Goal: Task Accomplishment & Management: Complete application form

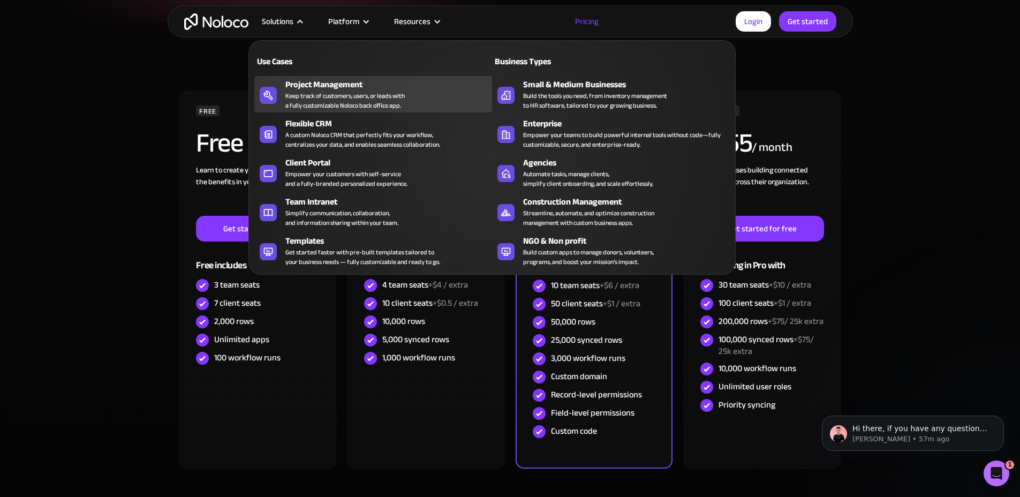
click at [314, 101] on div "Keep track of customers, users, or leads with a fully customizable Noloco back …" at bounding box center [344, 100] width 119 height 19
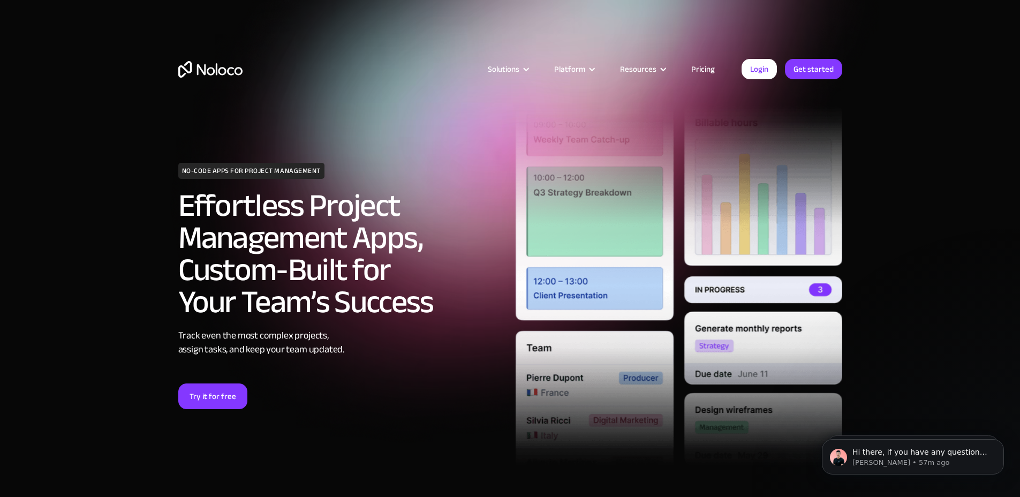
click at [224, 72] on img "home" at bounding box center [210, 69] width 64 height 17
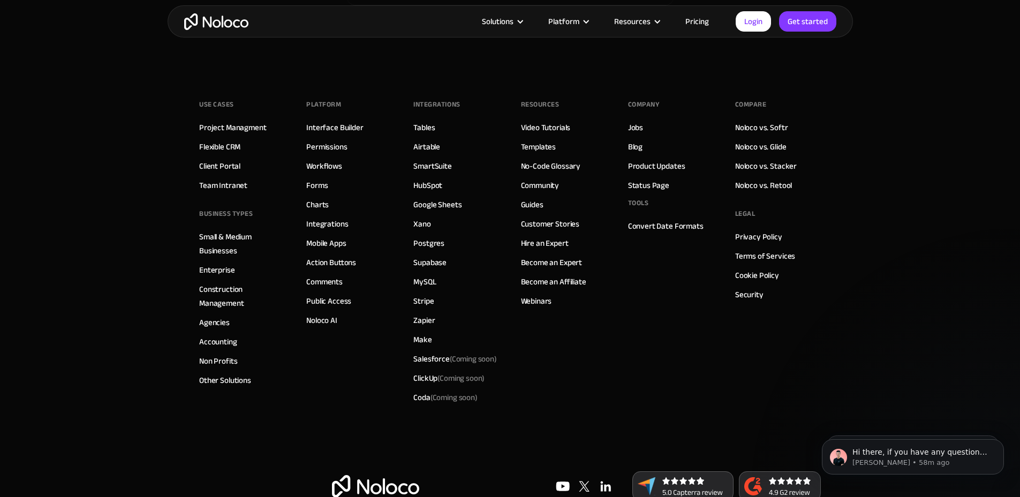
scroll to position [6379, 0]
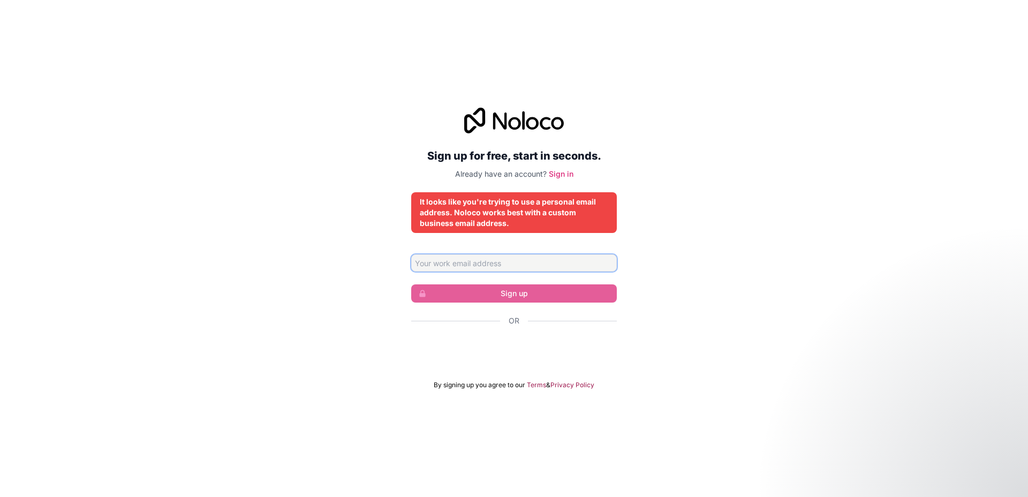
click at [550, 262] on input "Email address" at bounding box center [514, 262] width 206 height 17
type input "rmestre@giro.es"
click at [501, 267] on input "rmestre@giro.es" at bounding box center [514, 262] width 206 height 17
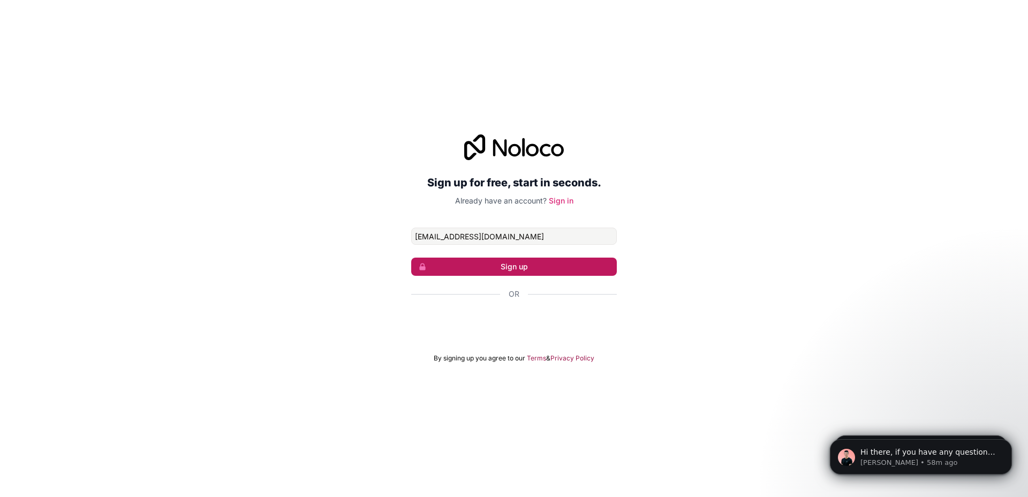
type input "[EMAIL_ADDRESS][DOMAIN_NAME]"
click at [505, 268] on button "Sign up" at bounding box center [514, 266] width 206 height 18
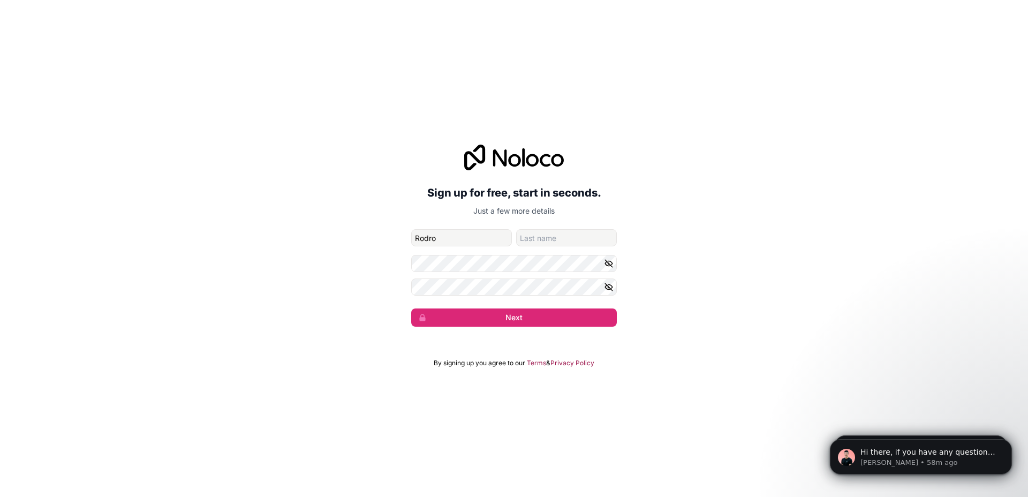
type input "Rodro"
type input "M"
click at [546, 318] on button "Next" at bounding box center [514, 317] width 206 height 18
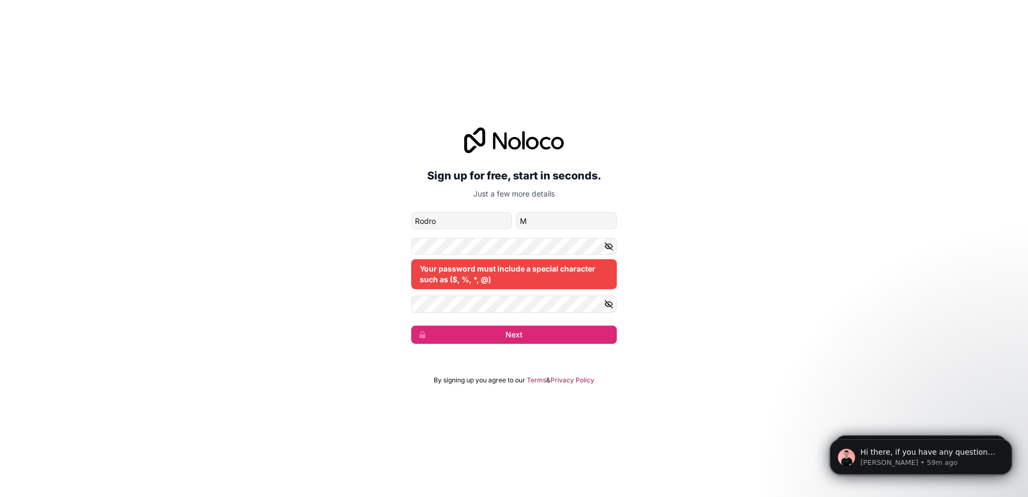
click at [609, 242] on icon "button" at bounding box center [609, 246] width 10 height 10
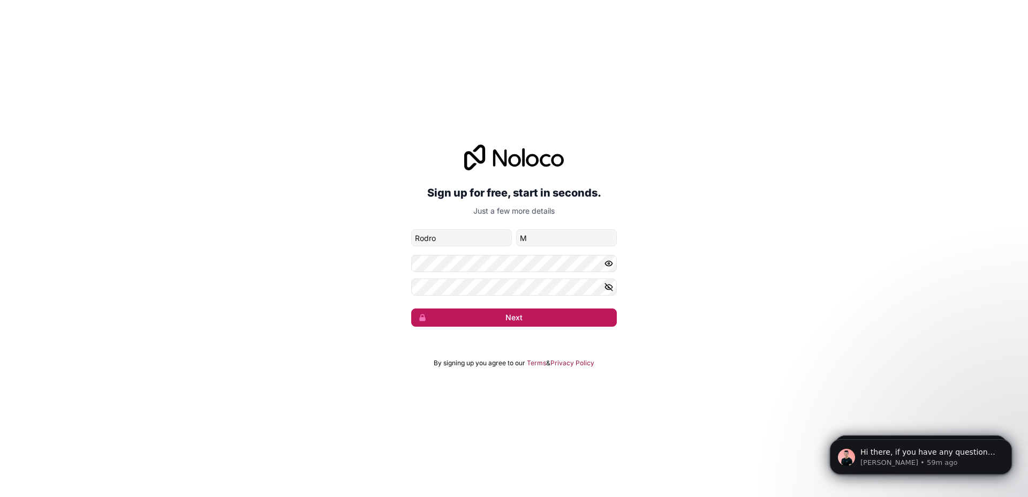
click at [503, 320] on button "Next" at bounding box center [514, 317] width 206 height 18
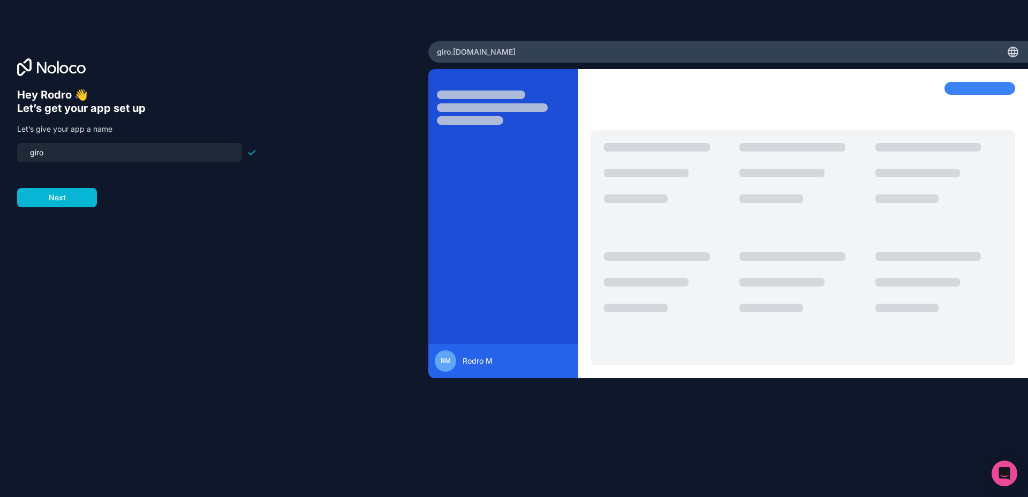
drag, startPoint x: 55, startPoint y: 155, endPoint x: 15, endPoint y: 155, distance: 39.6
click at [15, 155] on div "Hey [PERSON_NAME] 👋 Let’s get your app set up Let’s give your app a name giro N…" at bounding box center [214, 248] width 428 height 414
type input "a"
type input "apprimas"
click at [68, 194] on button "Next" at bounding box center [57, 197] width 80 height 19
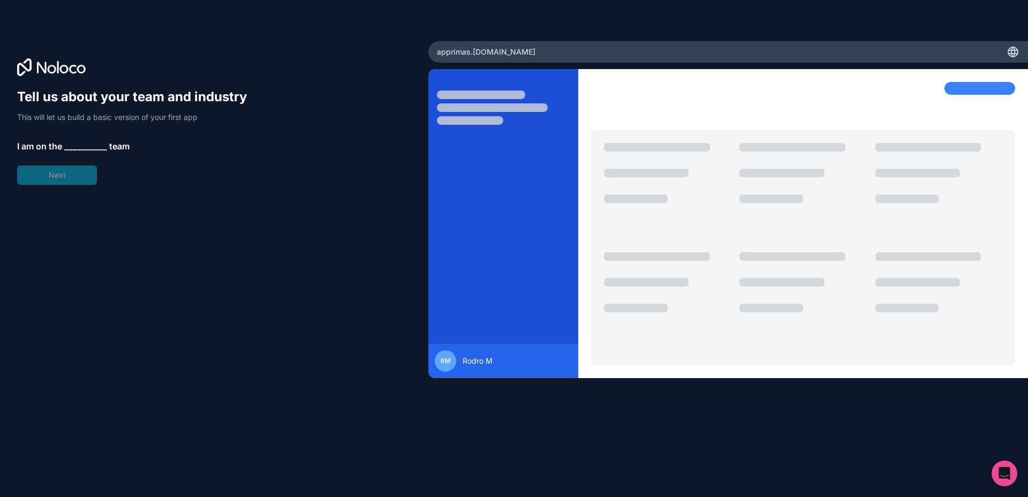
click at [80, 148] on span "__________" at bounding box center [85, 146] width 43 height 13
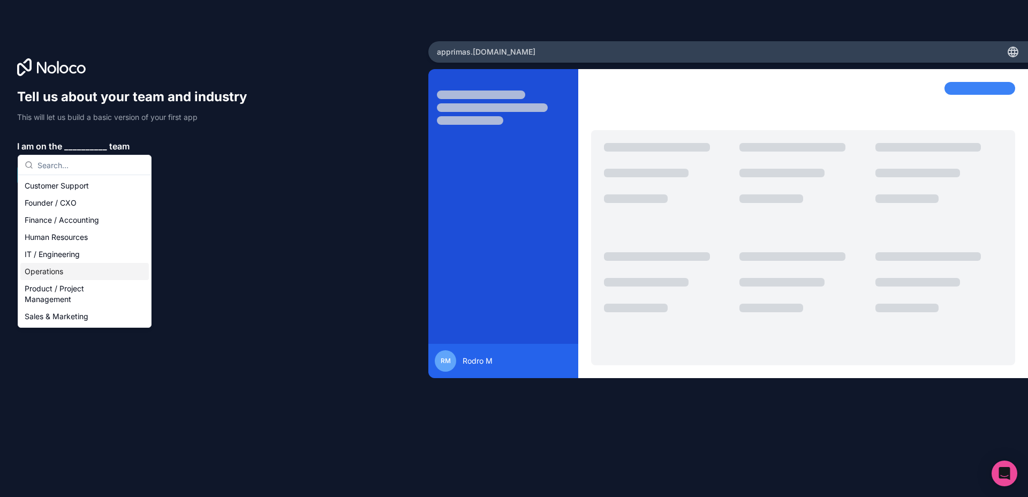
click at [49, 273] on div "Operations" at bounding box center [84, 271] width 128 height 17
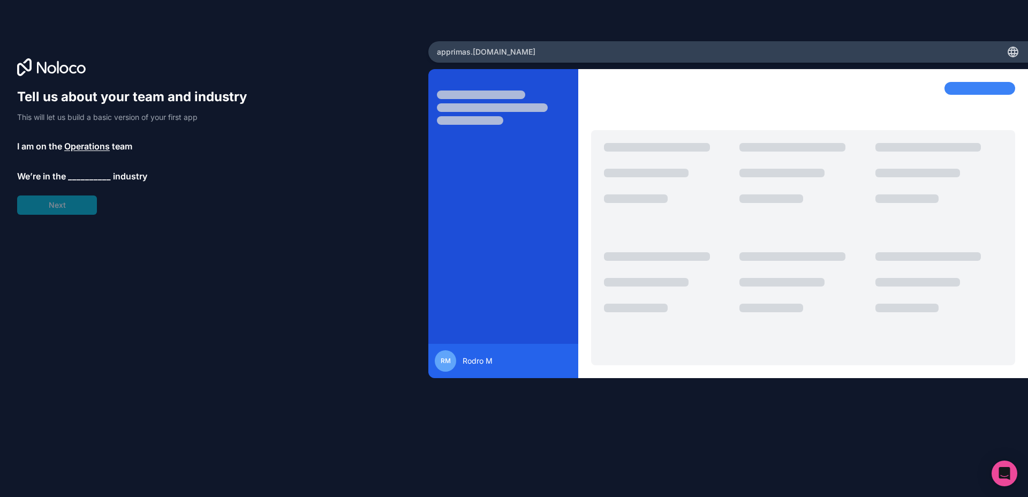
click at [80, 181] on span "__________" at bounding box center [89, 176] width 43 height 13
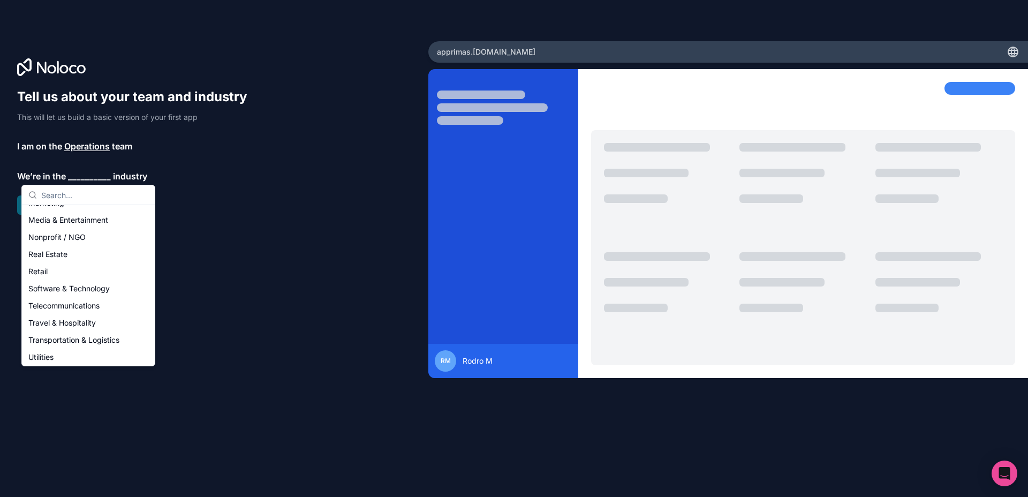
scroll to position [220, 0]
click at [43, 360] on div "Others" at bounding box center [88, 354] width 128 height 17
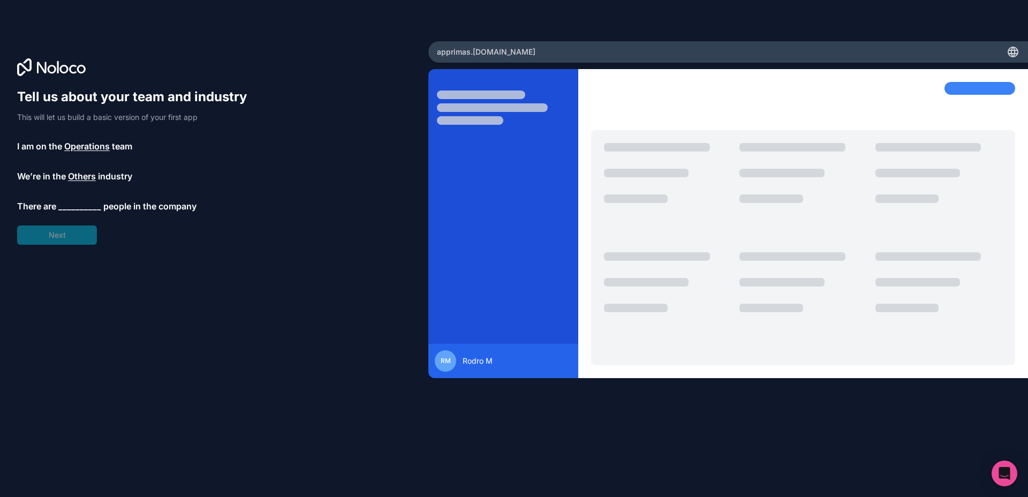
click at [84, 209] on span "__________" at bounding box center [79, 206] width 43 height 13
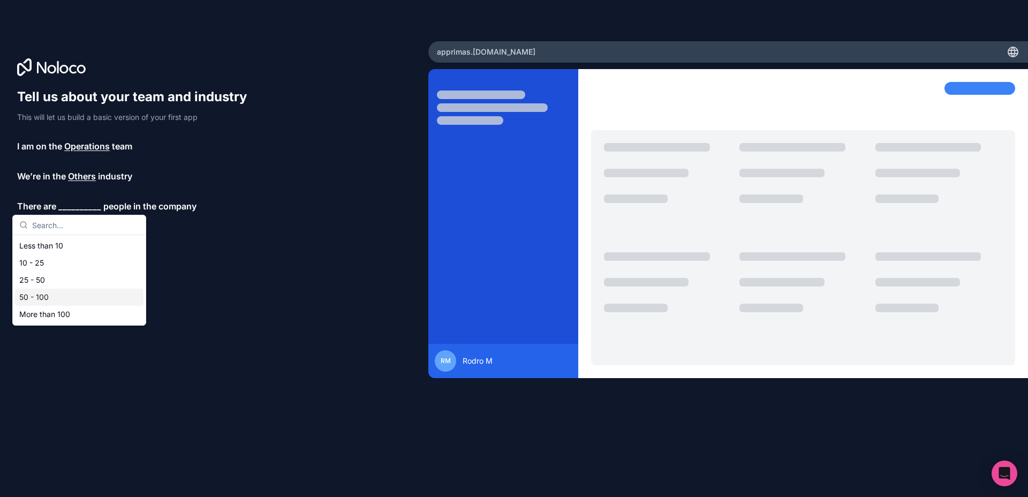
click at [59, 298] on div "50 - 100" at bounding box center [79, 296] width 128 height 17
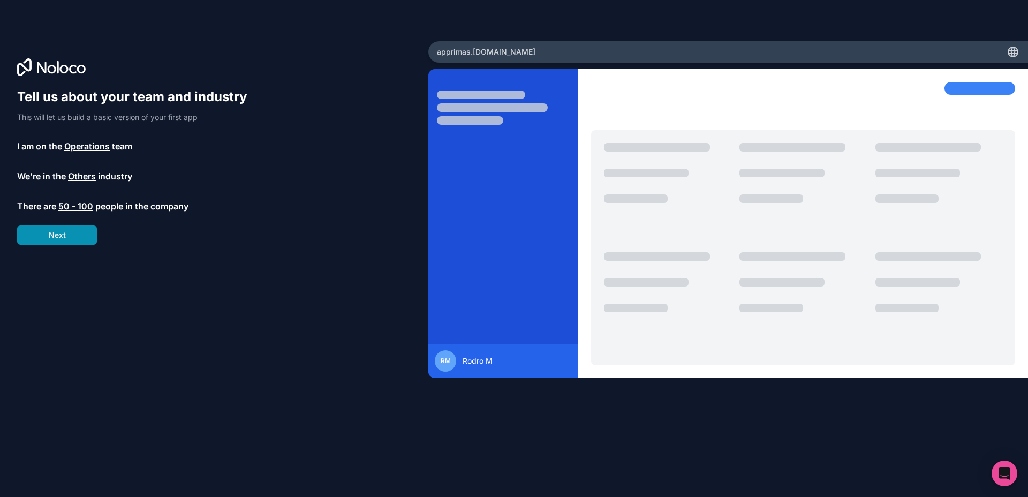
click at [60, 239] on button "Next" at bounding box center [57, 234] width 80 height 19
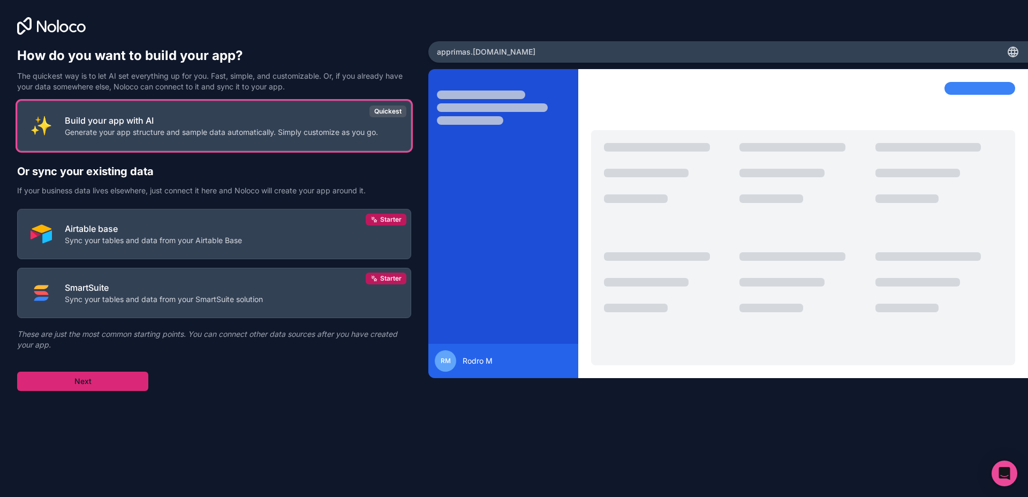
click at [74, 382] on button "Next" at bounding box center [82, 380] width 131 height 19
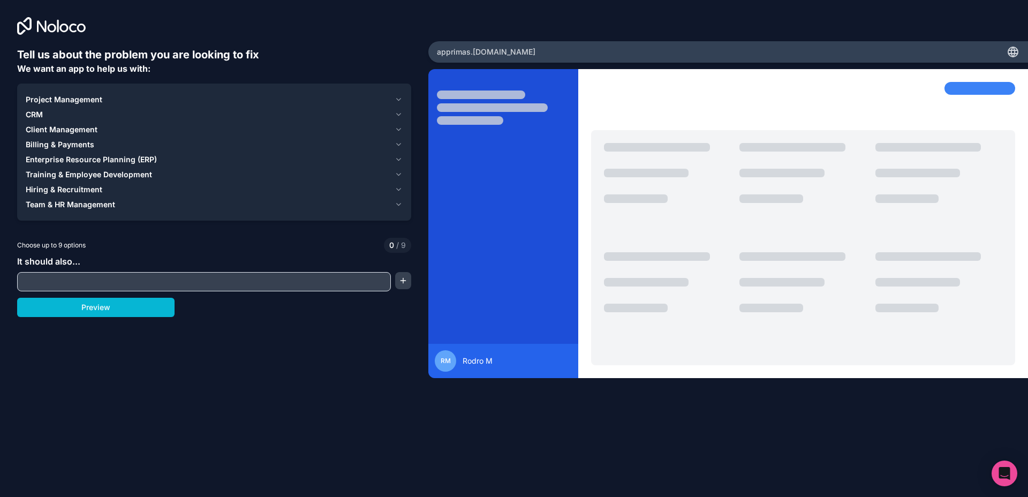
click at [399, 160] on icon "button" at bounding box center [398, 159] width 8 height 9
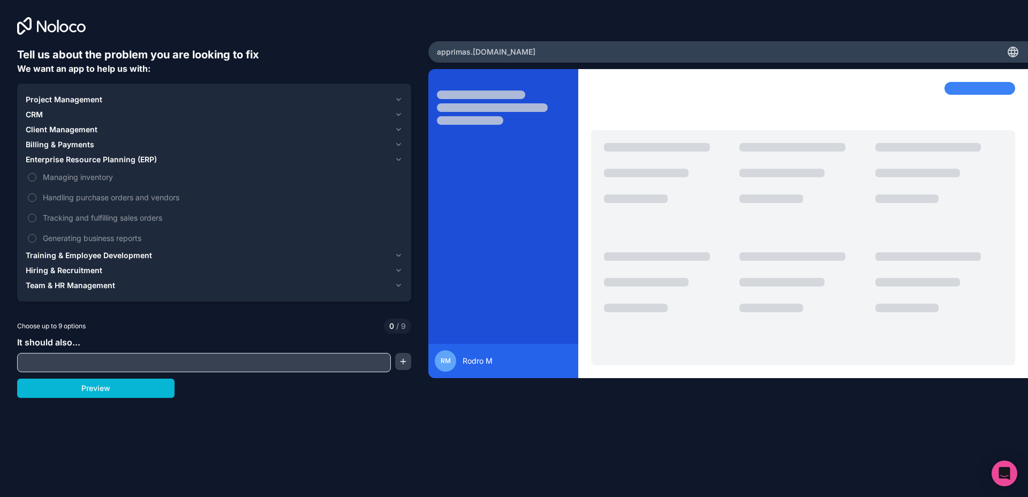
click at [399, 160] on icon "button" at bounding box center [398, 159] width 8 height 9
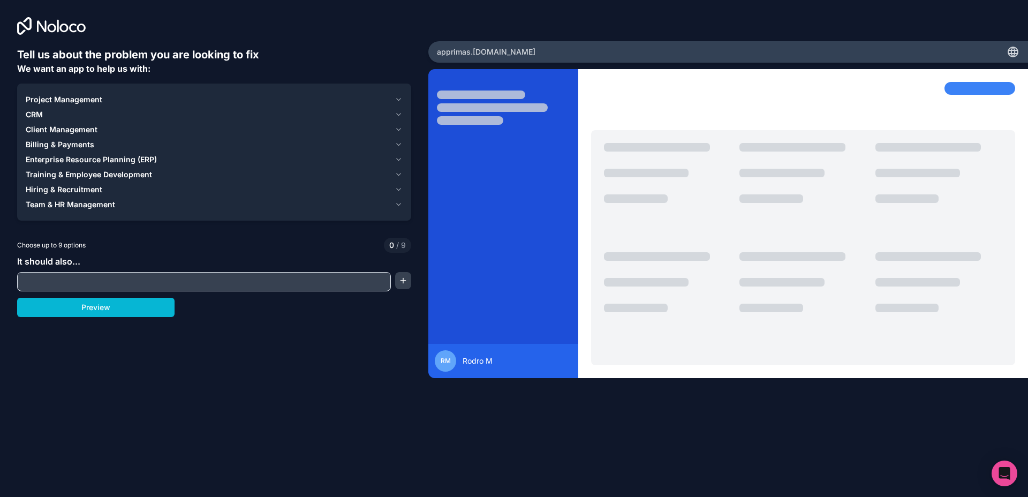
click at [398, 174] on icon "button" at bounding box center [398, 174] width 4 height 2
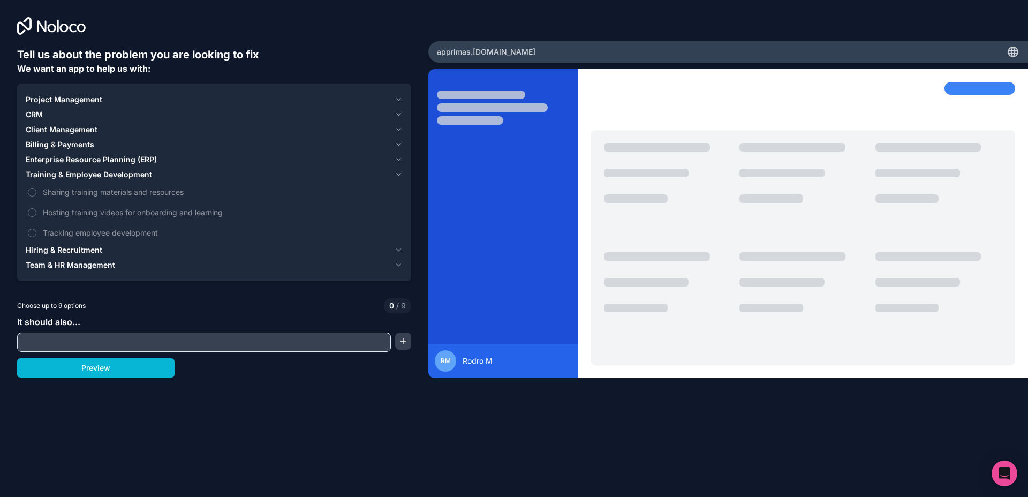
click at [398, 174] on icon "button" at bounding box center [398, 174] width 4 height 2
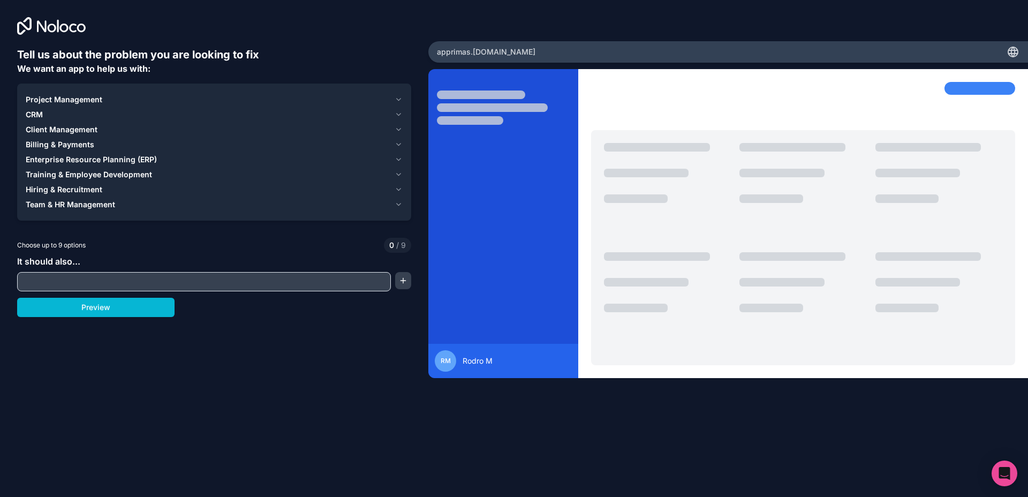
click at [398, 187] on icon "button" at bounding box center [398, 189] width 8 height 9
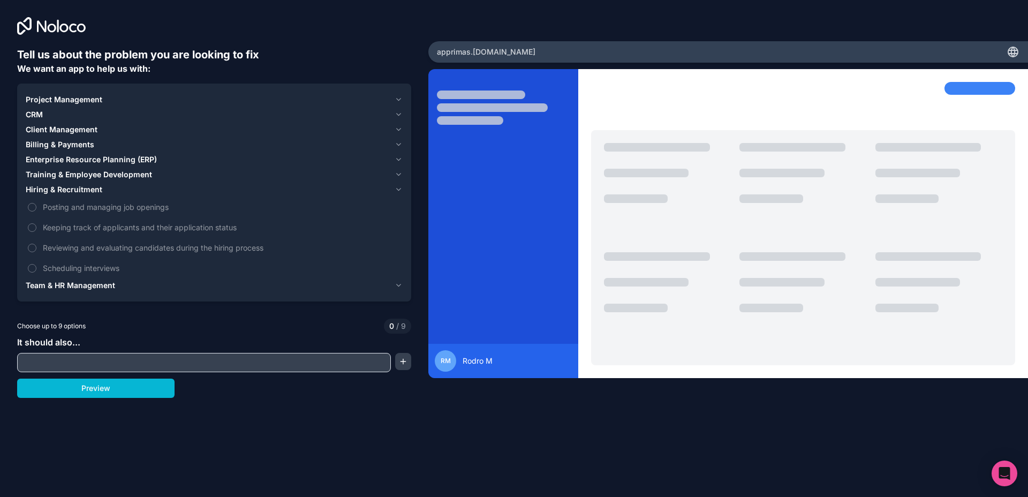
click at [398, 187] on icon "button" at bounding box center [398, 189] width 8 height 9
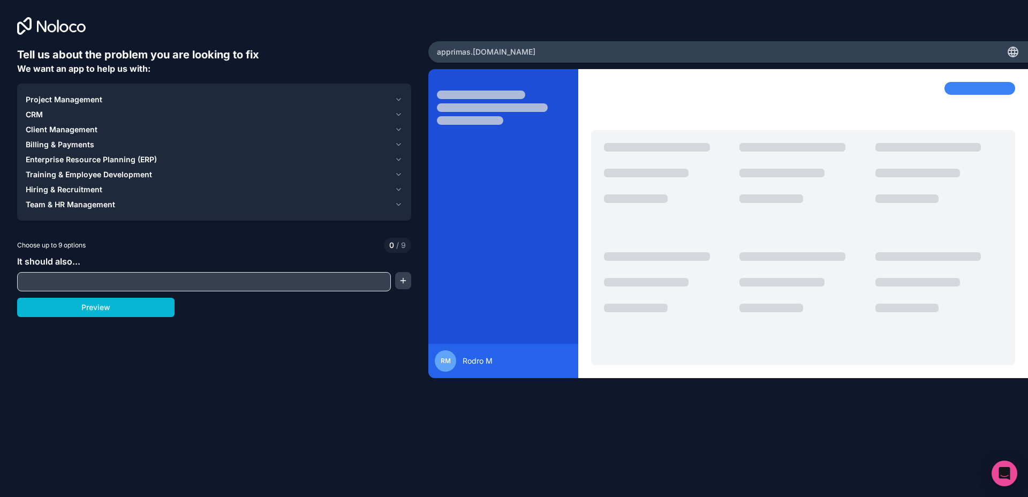
click at [398, 203] on icon "button" at bounding box center [398, 204] width 8 height 9
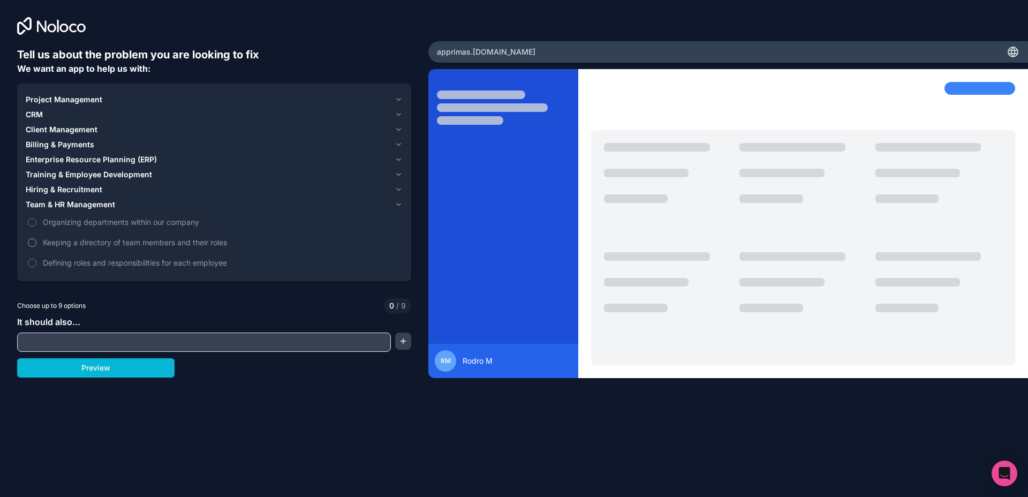
click at [32, 241] on button "Keeping a directory of team members and their roles" at bounding box center [32, 242] width 9 height 9
click at [398, 100] on icon "button" at bounding box center [398, 99] width 8 height 9
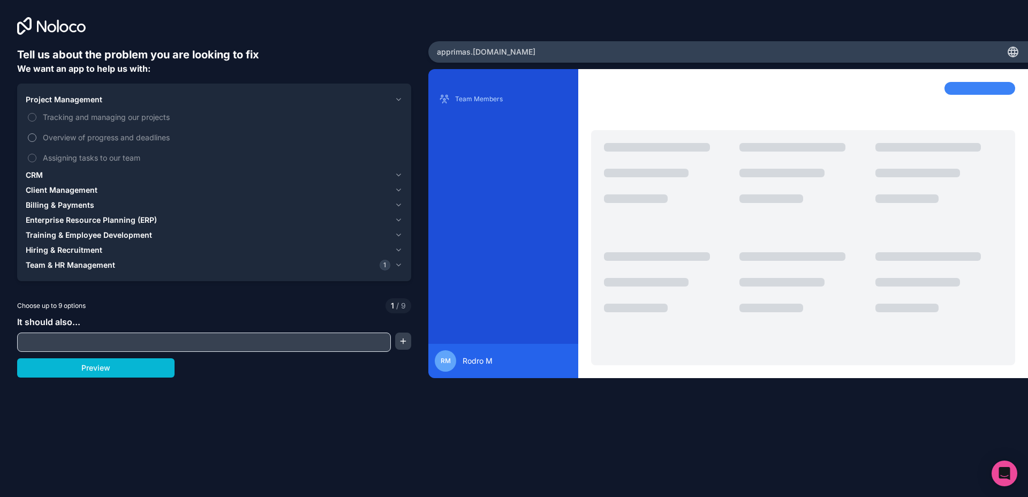
click at [33, 135] on button "Overview of progress and deadlines" at bounding box center [32, 137] width 9 height 9
click at [400, 176] on icon "button" at bounding box center [398, 175] width 8 height 9
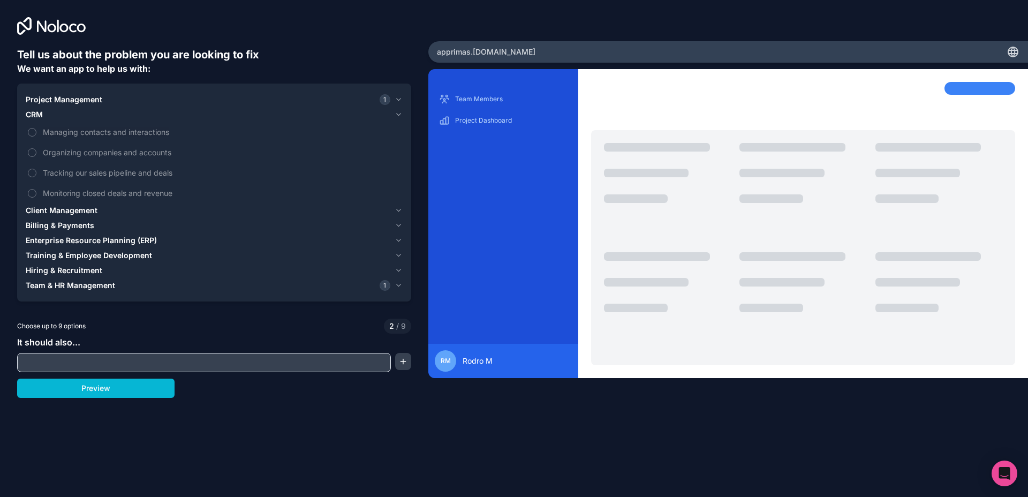
click at [399, 239] on icon "button" at bounding box center [398, 240] width 8 height 9
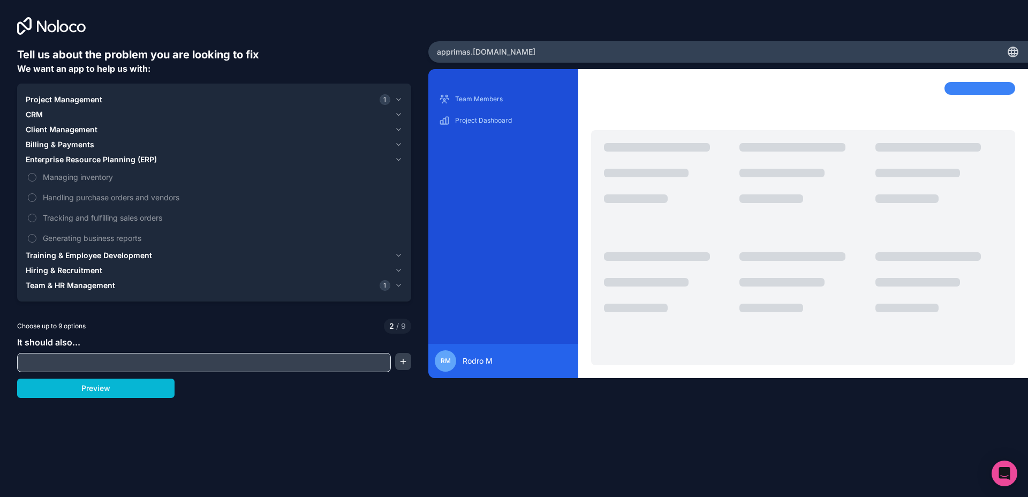
click at [398, 256] on icon "button" at bounding box center [398, 255] width 4 height 2
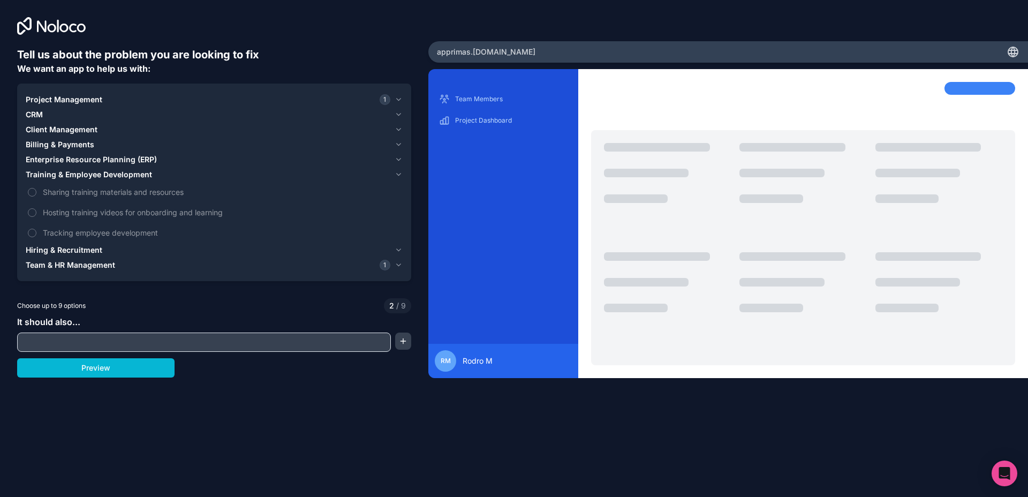
click at [78, 343] on input "text" at bounding box center [204, 341] width 368 height 15
click at [403, 342] on button "button" at bounding box center [403, 340] width 16 height 17
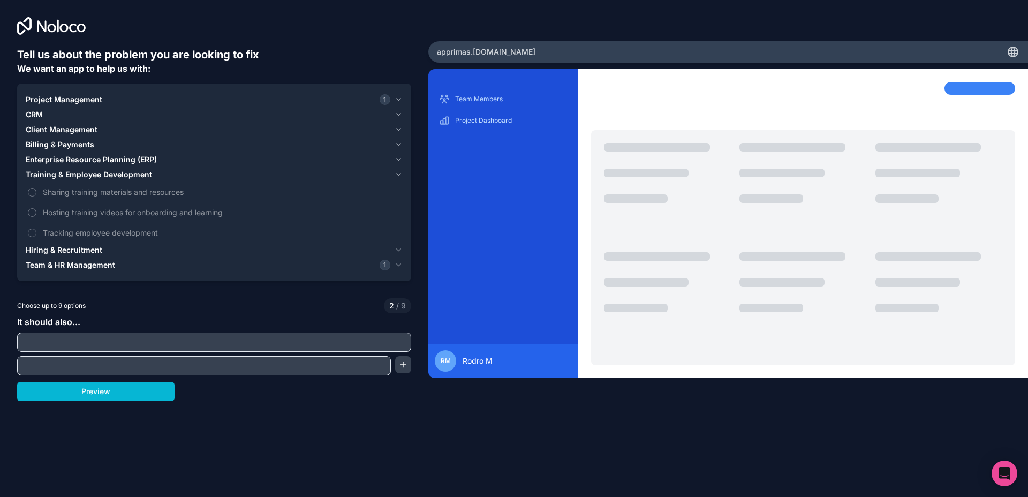
click at [344, 345] on input "text" at bounding box center [214, 341] width 389 height 15
click at [197, 368] on input "text" at bounding box center [204, 365] width 368 height 15
drag, startPoint x: 125, startPoint y: 344, endPoint x: 20, endPoint y: 340, distance: 104.9
click at [20, 340] on input "calendario de vacaciones" at bounding box center [214, 341] width 389 height 15
paste input "Vacation calendar"
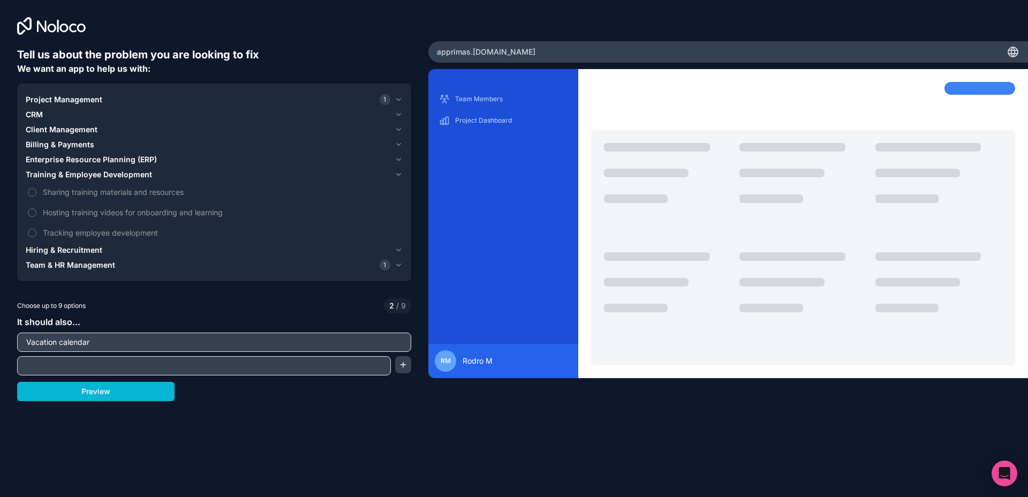
type input "Vacation calendar"
click at [124, 369] on input "text" at bounding box center [204, 365] width 368 height 15
click at [143, 394] on button "Preview" at bounding box center [95, 391] width 157 height 19
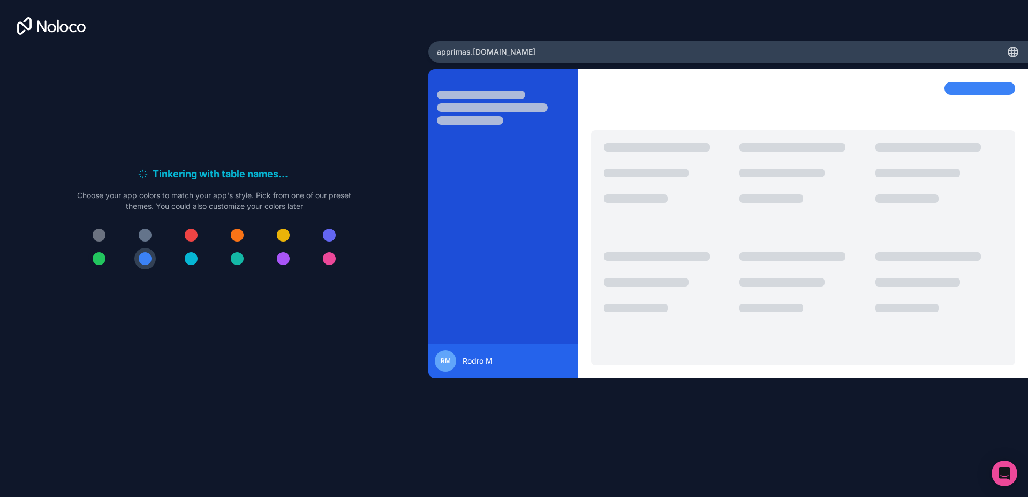
click at [97, 258] on div at bounding box center [99, 258] width 13 height 13
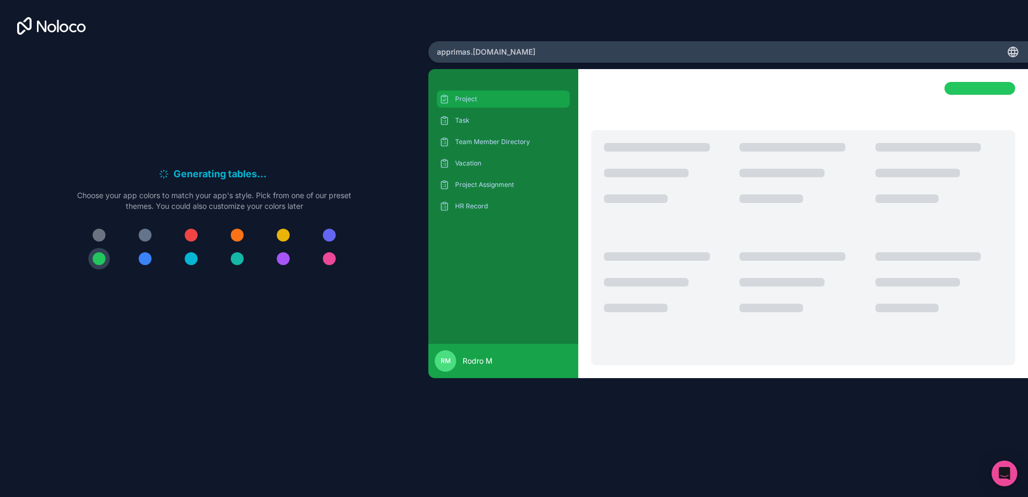
click at [466, 93] on div "Project" at bounding box center [503, 98] width 133 height 17
click at [462, 119] on p "Task" at bounding box center [511, 120] width 112 height 9
click at [464, 143] on p "Team Member Directory" at bounding box center [511, 142] width 112 height 9
click at [465, 161] on p "Vacation" at bounding box center [511, 163] width 112 height 9
click at [463, 190] on div "Project Assignment" at bounding box center [503, 184] width 133 height 17
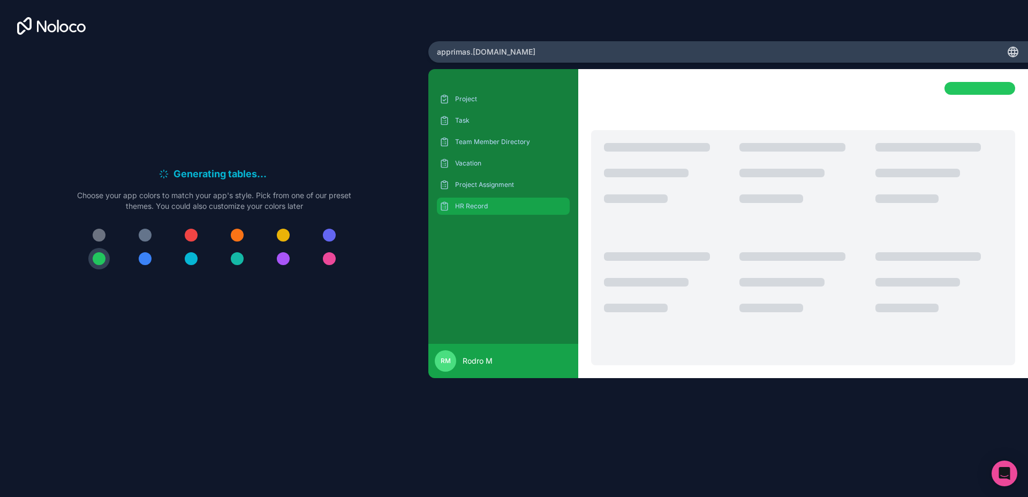
click at [462, 207] on p "HR Record" at bounding box center [511, 206] width 112 height 9
